Goal: Information Seeking & Learning: Learn about a topic

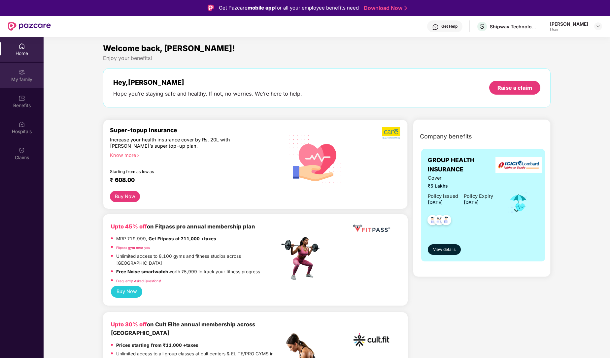
click at [16, 66] on div "My family" at bounding box center [22, 75] width 44 height 25
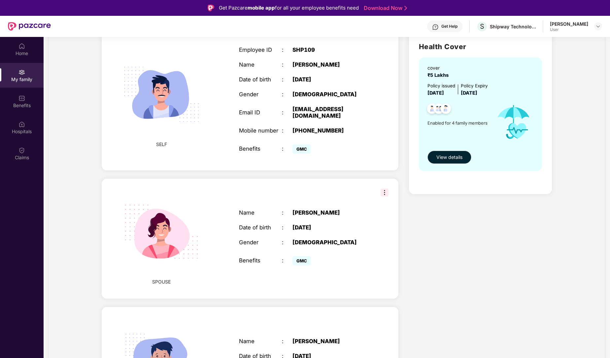
scroll to position [51, 0]
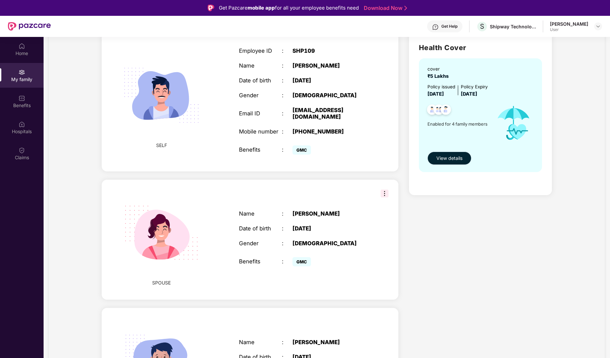
click at [455, 162] on span "View details" at bounding box center [449, 158] width 26 height 7
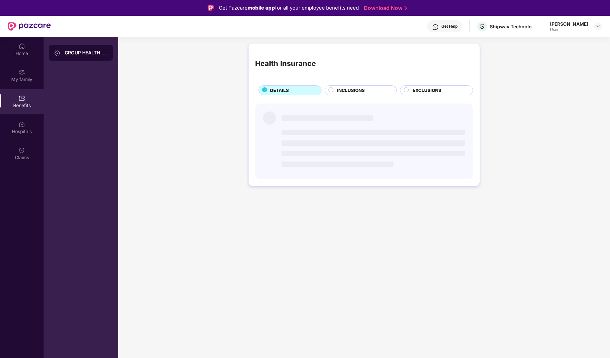
scroll to position [0, 0]
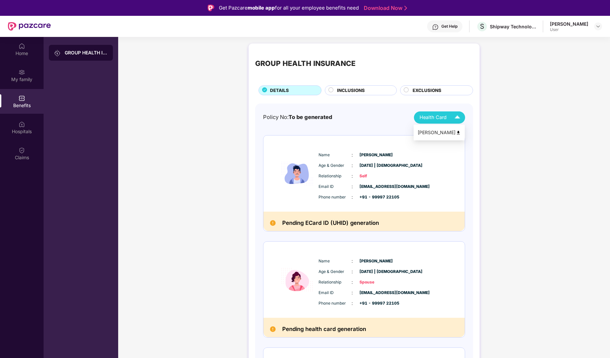
click at [448, 115] on div "Health Card" at bounding box center [441, 118] width 44 height 12
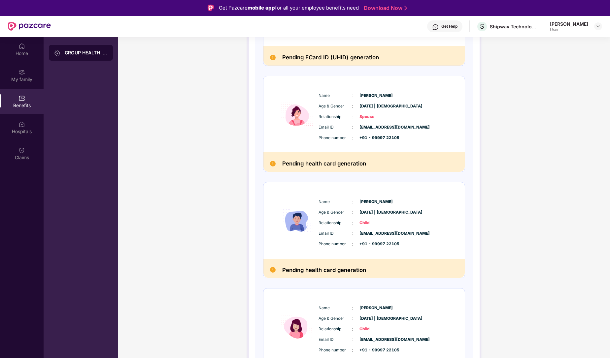
scroll to position [132, 0]
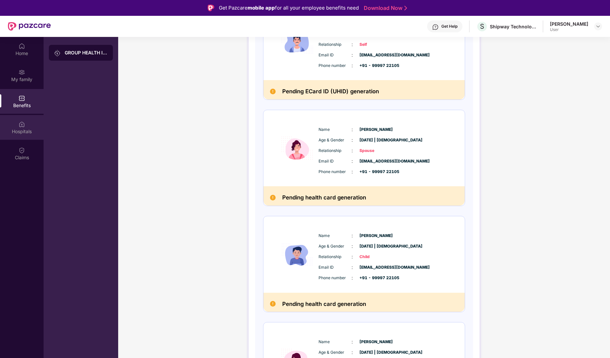
click at [16, 124] on div "Hospitals" at bounding box center [22, 127] width 44 height 25
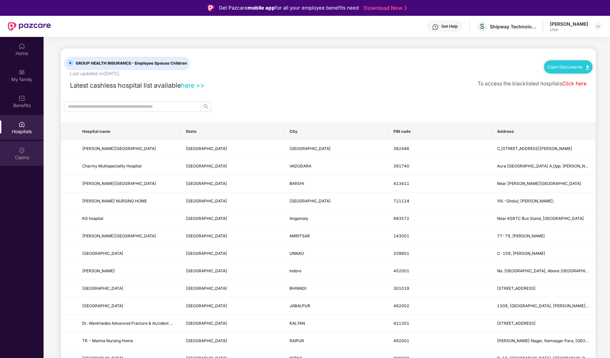
click at [24, 161] on div "Claims" at bounding box center [22, 153] width 44 height 25
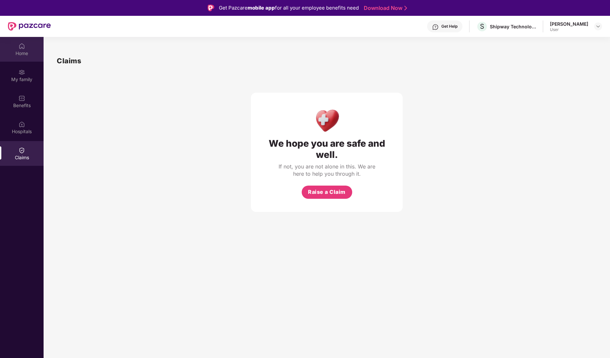
click at [20, 48] on img at bounding box center [21, 46] width 7 height 7
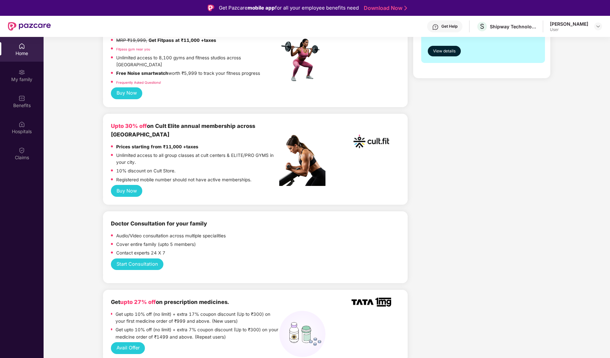
scroll to position [206, 0]
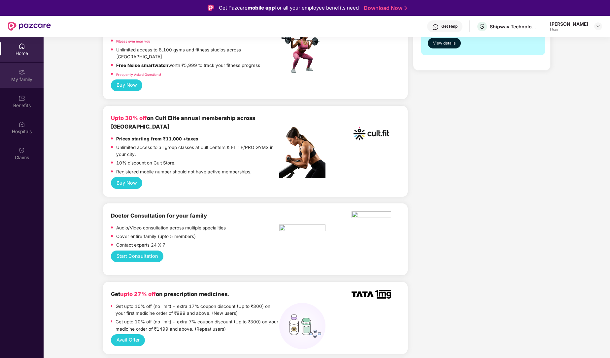
click at [22, 79] on div "My family" at bounding box center [22, 79] width 44 height 7
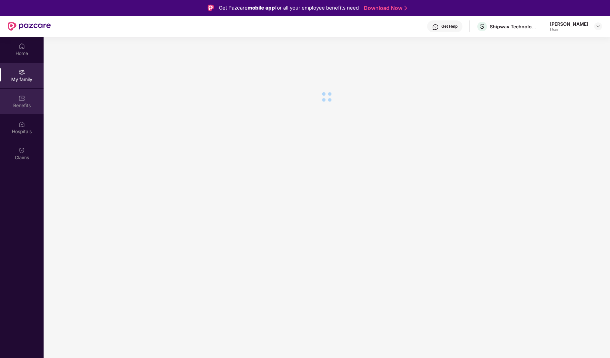
click at [23, 107] on div "Benefits" at bounding box center [22, 105] width 44 height 7
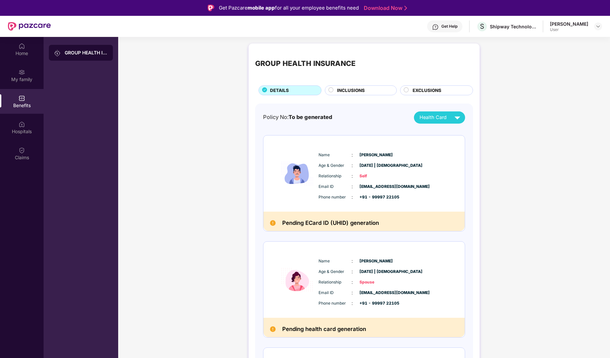
click at [357, 90] on span "INCLUSIONS" at bounding box center [351, 90] width 28 height 7
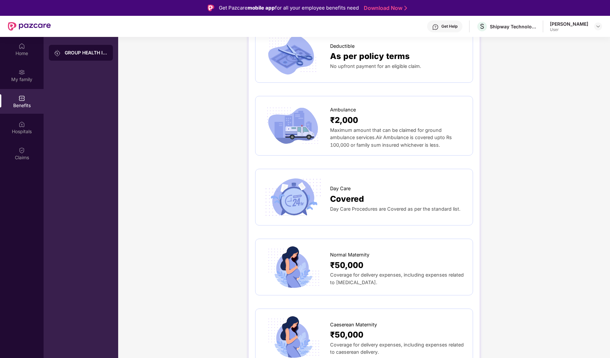
scroll to position [562, 0]
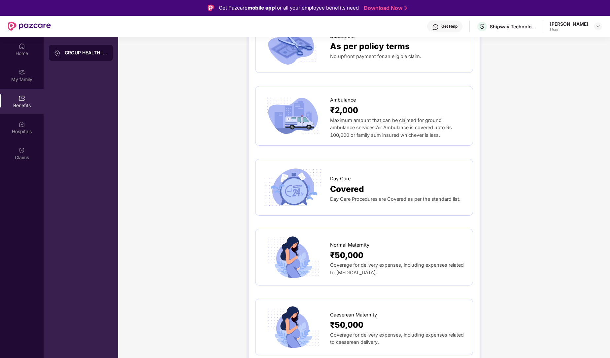
click at [326, 184] on div at bounding box center [296, 187] width 68 height 43
click at [298, 184] on img at bounding box center [292, 187] width 61 height 43
click at [346, 183] on span "Covered" at bounding box center [347, 189] width 34 height 13
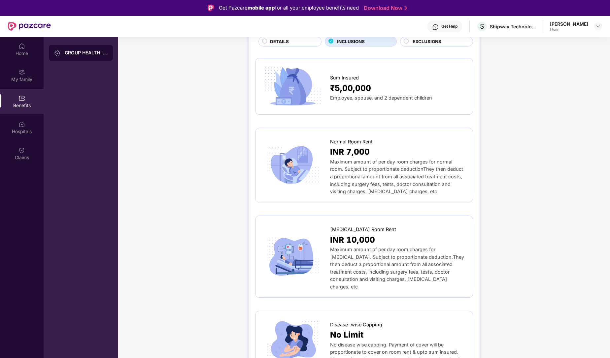
scroll to position [0, 0]
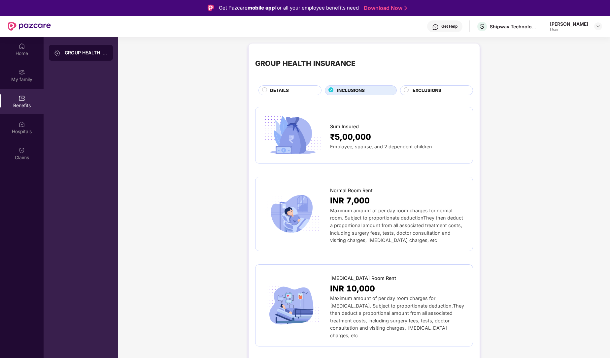
click at [413, 85] on div "EXCLUSIONS" at bounding box center [436, 90] width 73 height 10
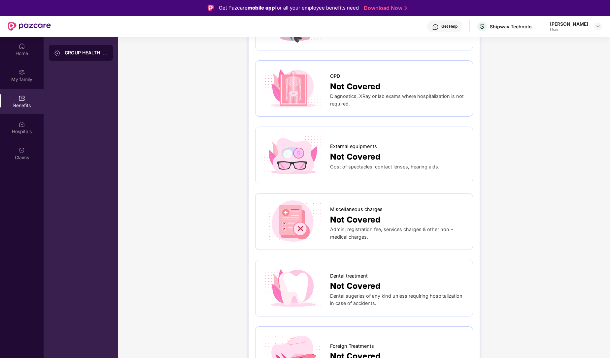
scroll to position [330, 0]
